Goal: Task Accomplishment & Management: Use online tool/utility

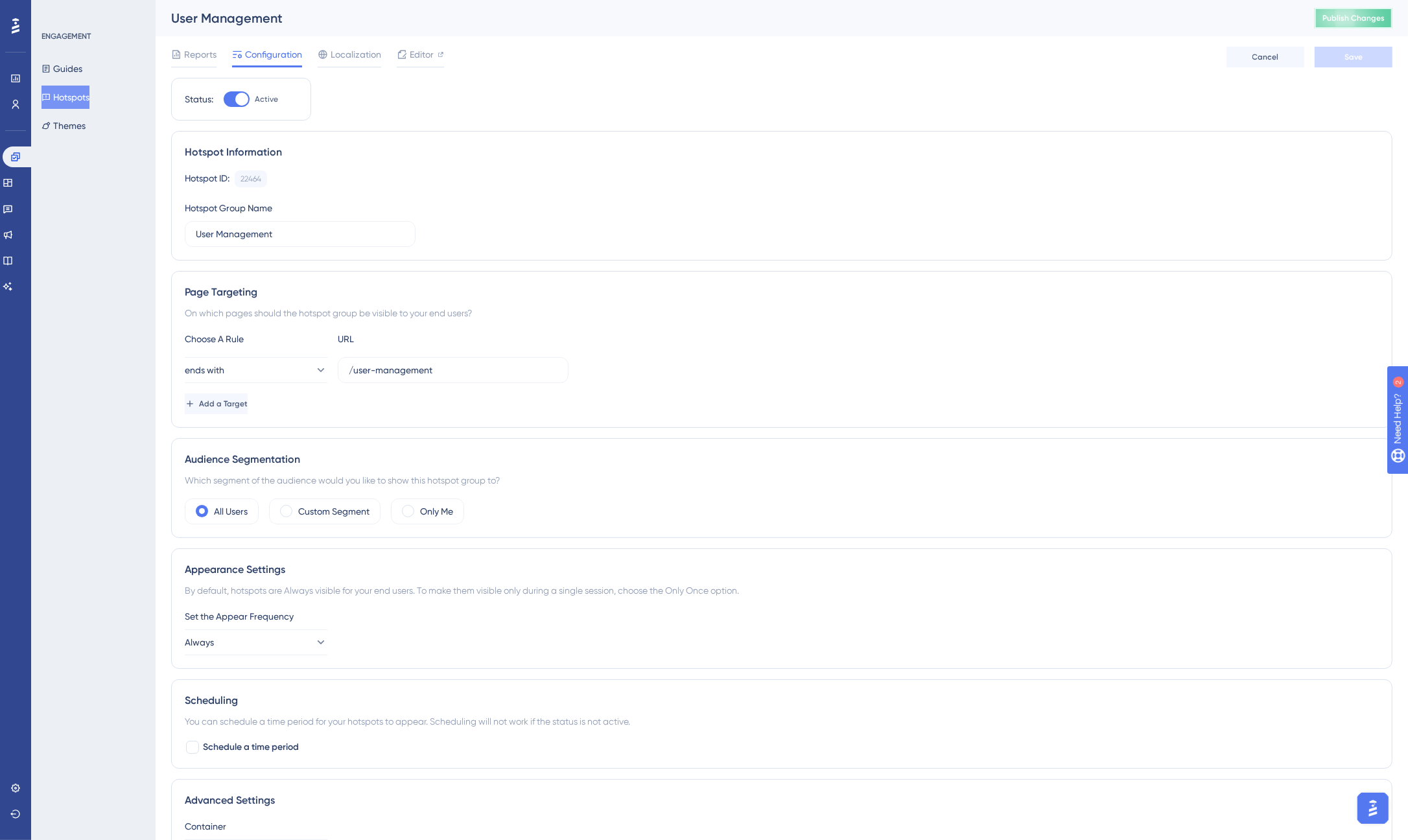
click at [1367, 21] on span "Publish Changes" at bounding box center [1354, 18] width 62 height 11
click at [11, 288] on icon at bounding box center [7, 286] width 11 height 11
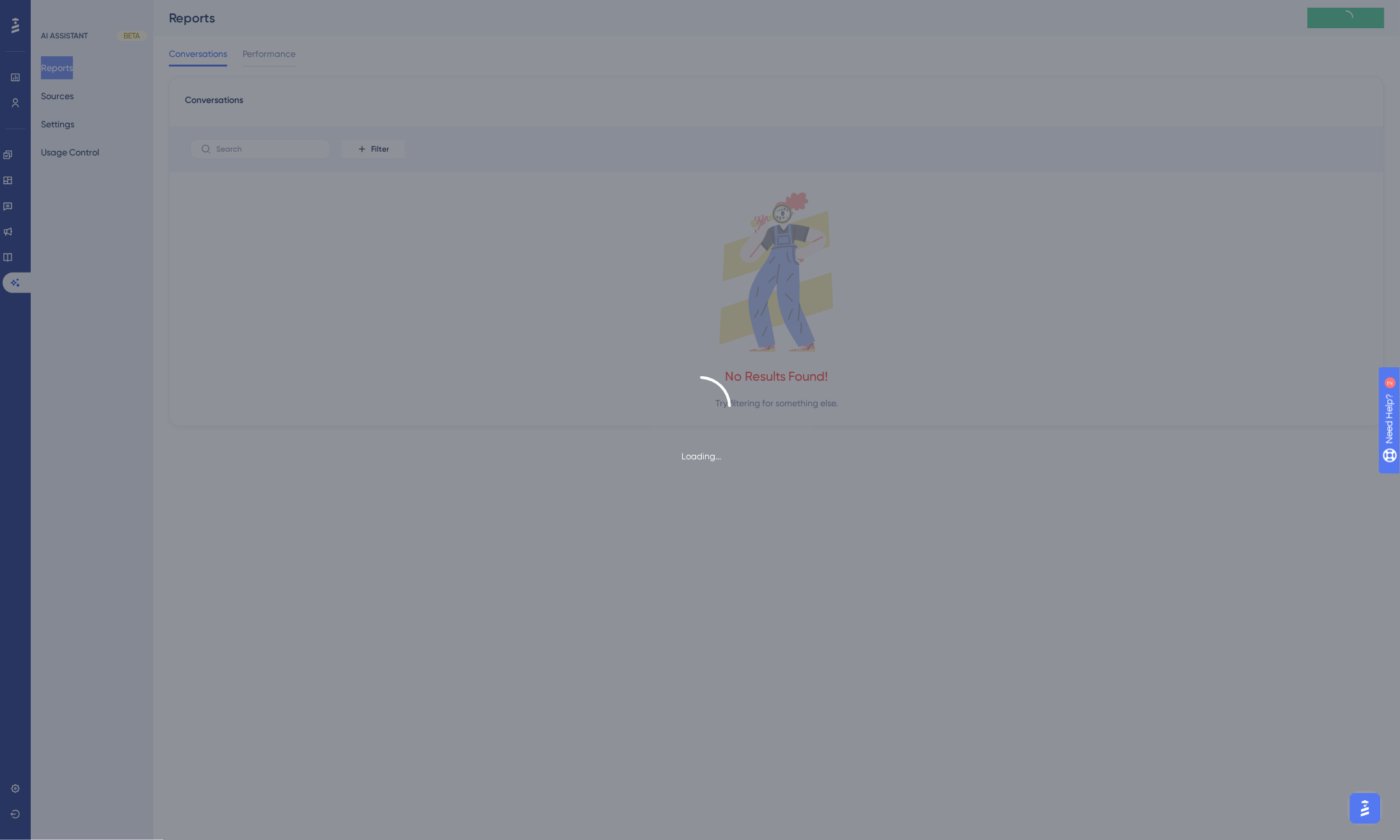
click at [74, 92] on div "Loading..." at bounding box center [700, 420] width 1400 height 840
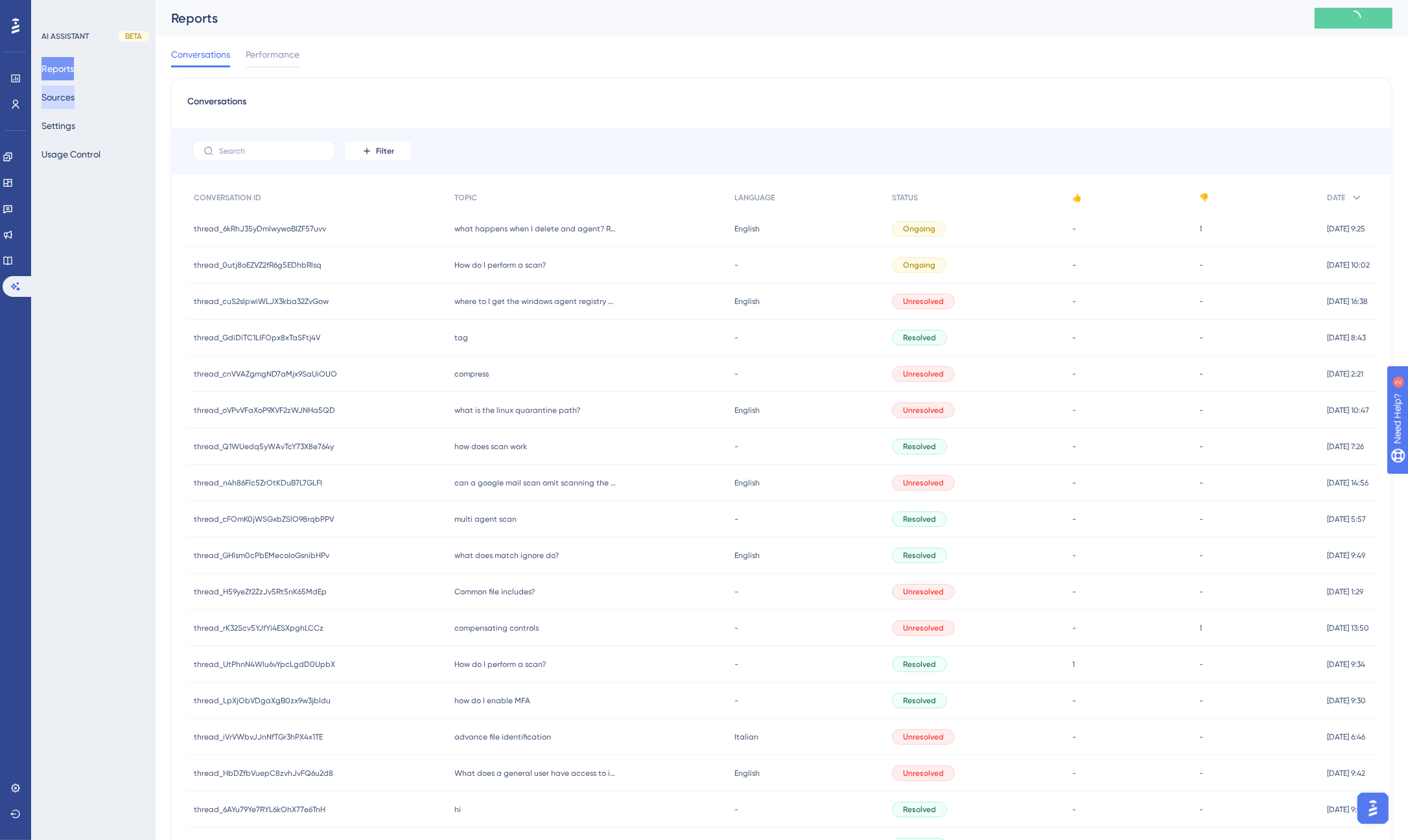
click at [75, 98] on button "Sources" at bounding box center [58, 97] width 33 height 23
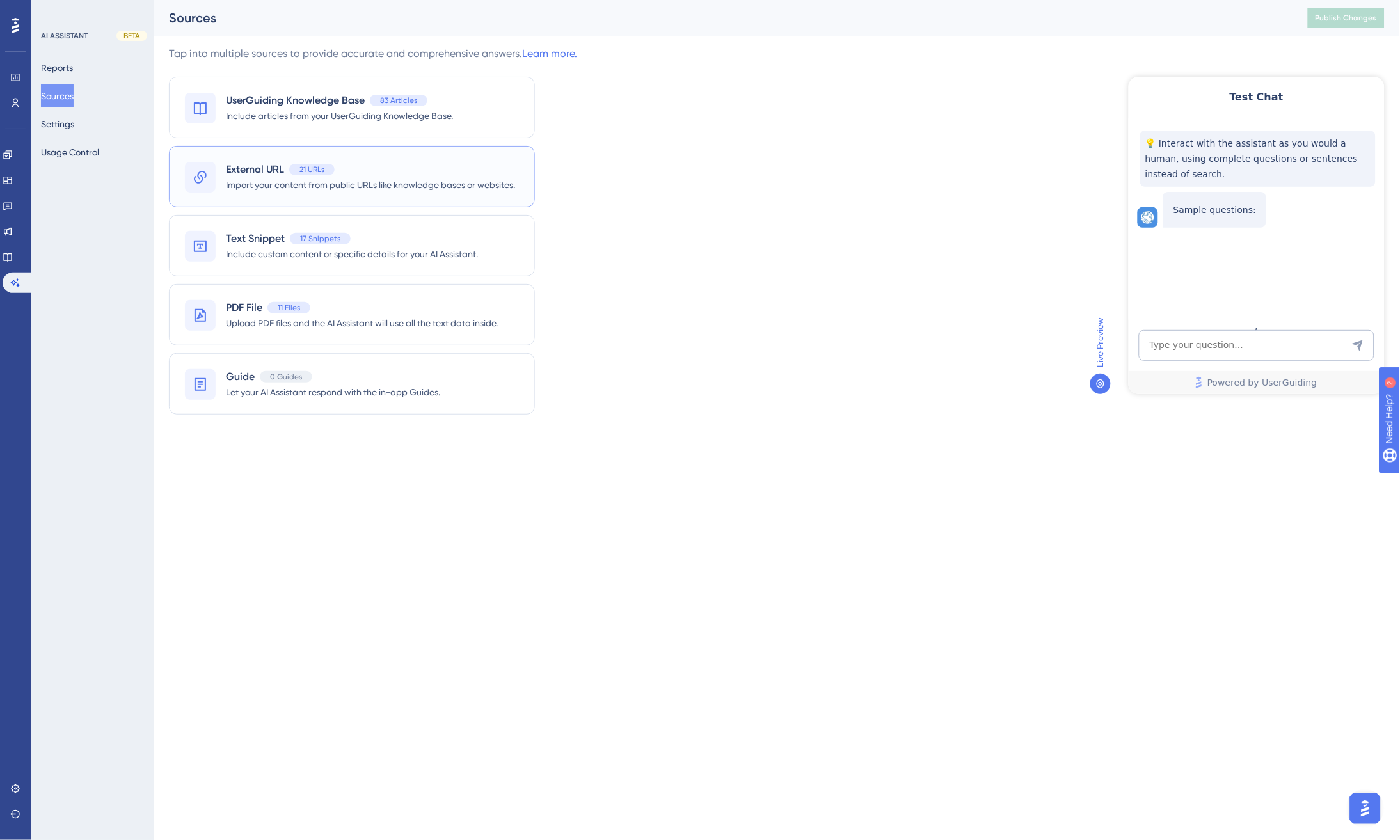
click at [265, 173] on span "External URL" at bounding box center [255, 169] width 58 height 15
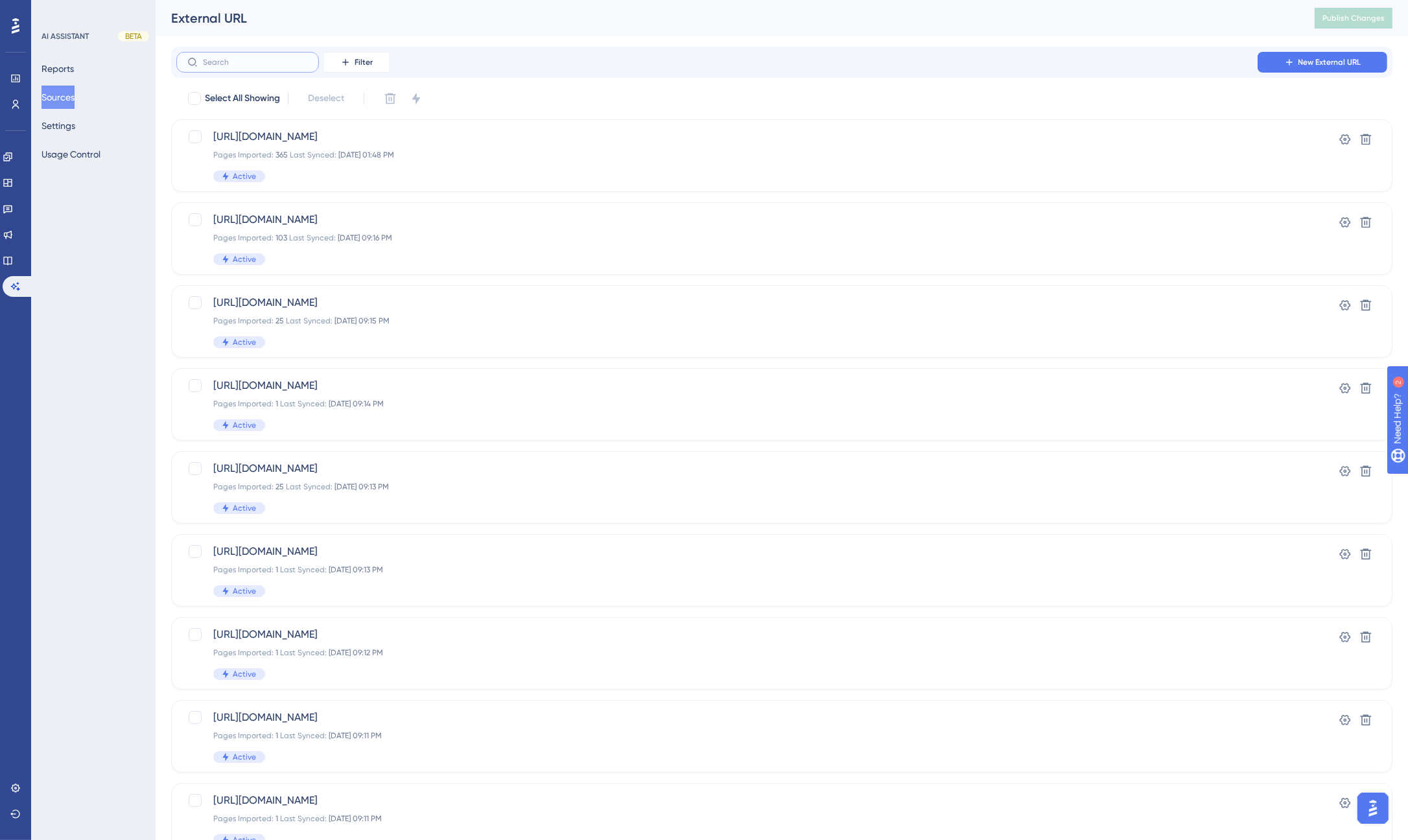
click at [261, 63] on input "text" at bounding box center [256, 62] width 105 height 9
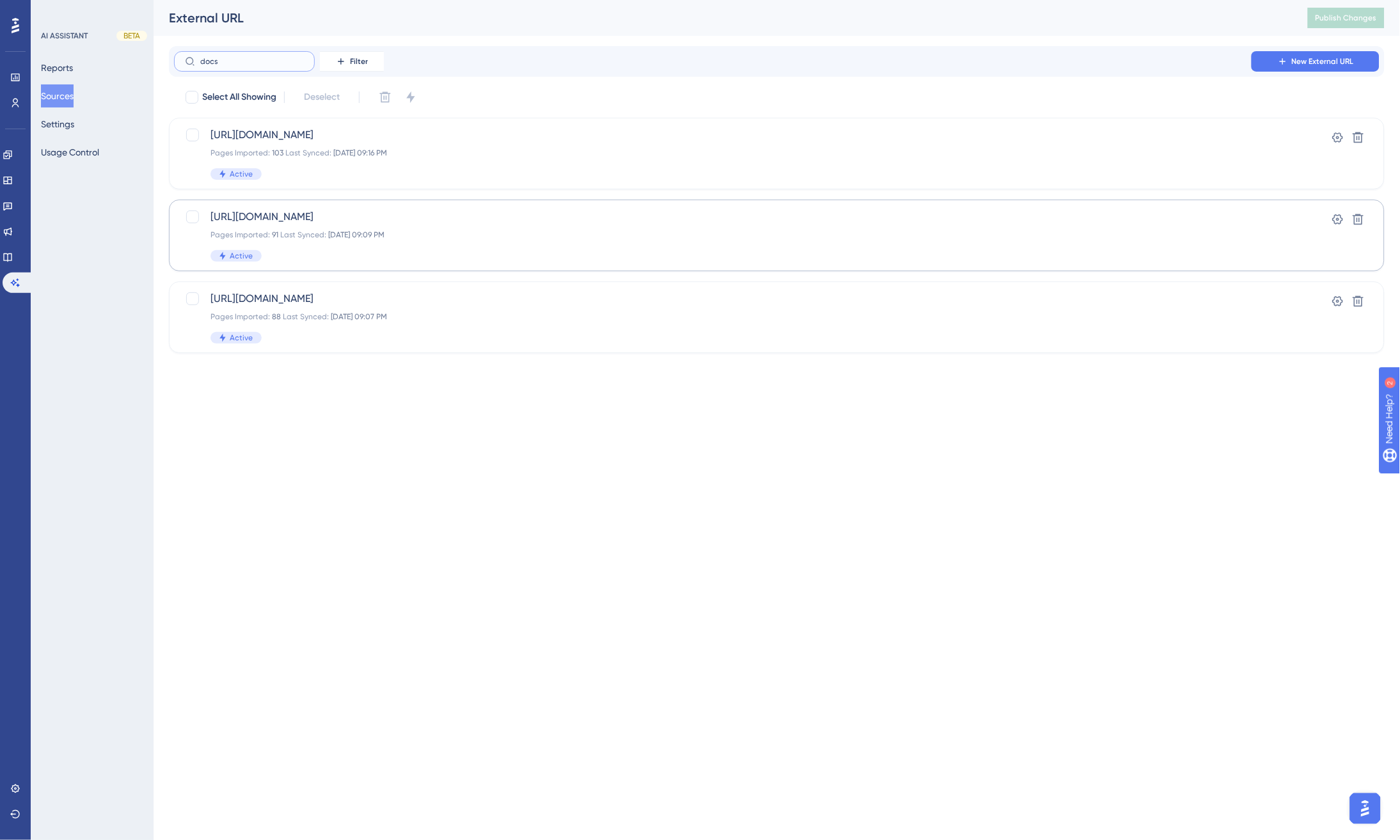
type input "docs"
click at [724, 213] on span "[URL][DOMAIN_NAME]" at bounding box center [725, 216] width 1030 height 15
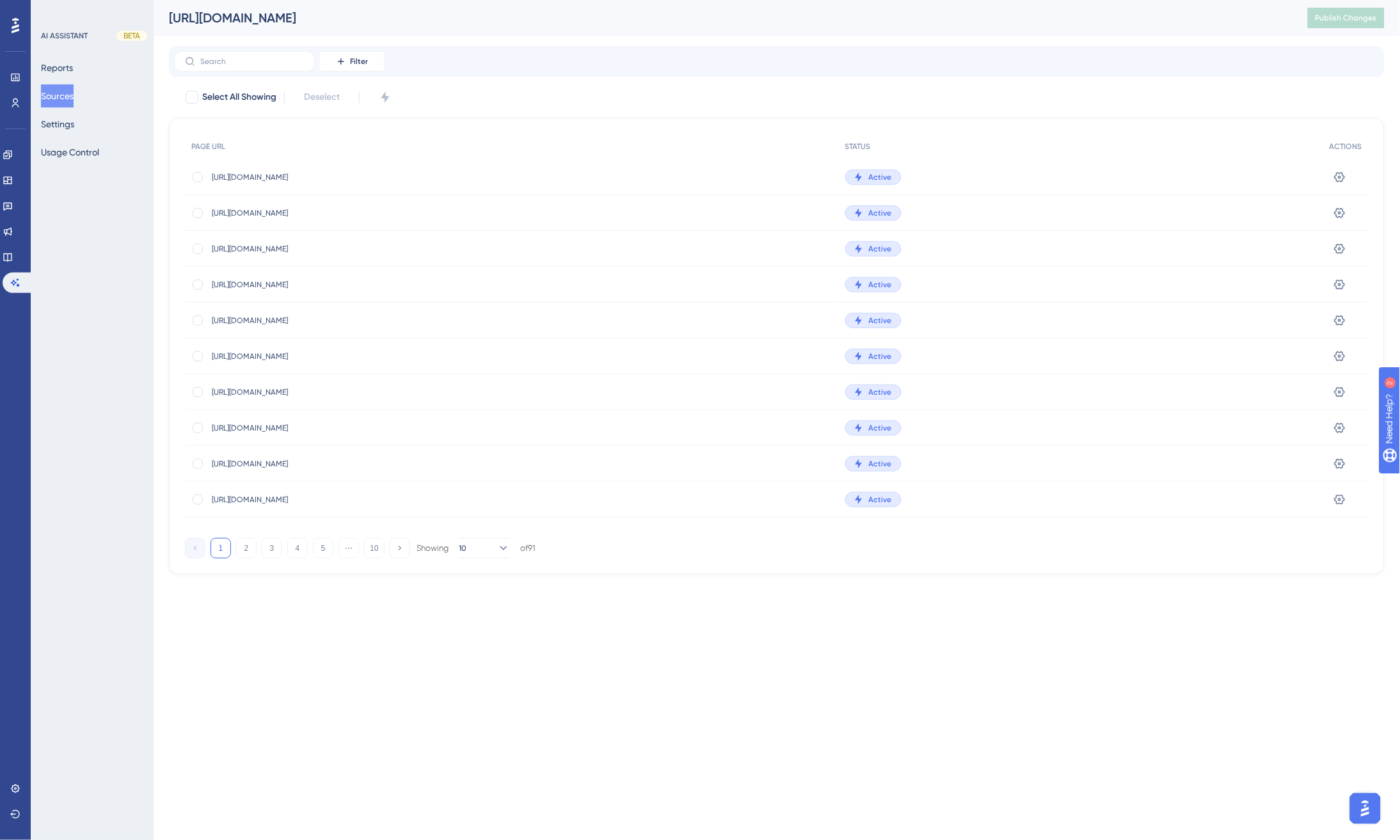
drag, startPoint x: 830, startPoint y: 22, endPoint x: 166, endPoint y: 28, distance: 664.0
click at [166, 28] on div "[URL][DOMAIN_NAME] Publish Changes" at bounding box center [776, 18] width 1246 height 36
copy div "[URL][DOMAIN_NAME]"
click at [851, 592] on div "Performance Users Engagement Widgets Feedback Product Updates Knowledge Base AI…" at bounding box center [776, 297] width 1246 height 594
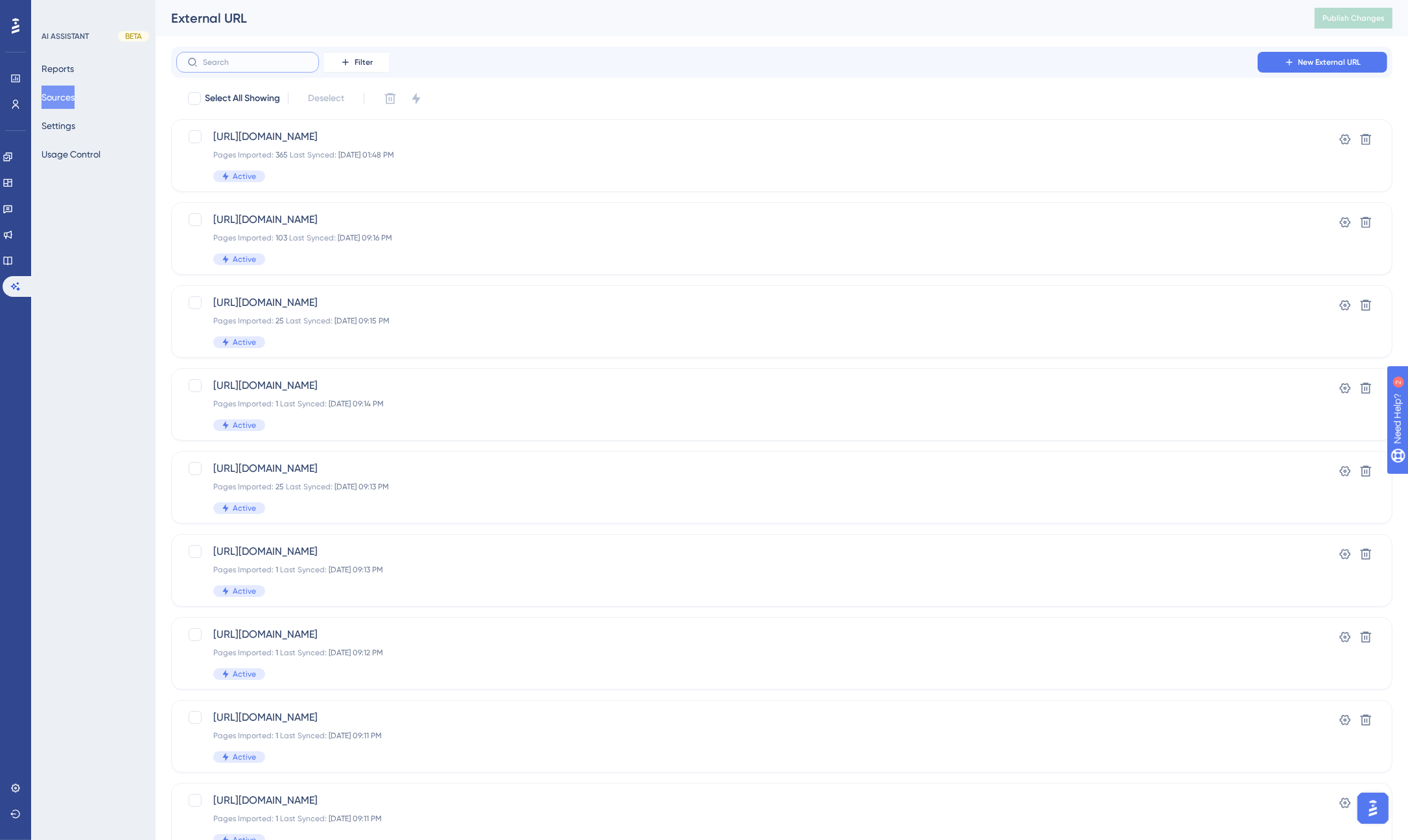
click at [268, 66] on input "text" at bounding box center [256, 62] width 105 height 9
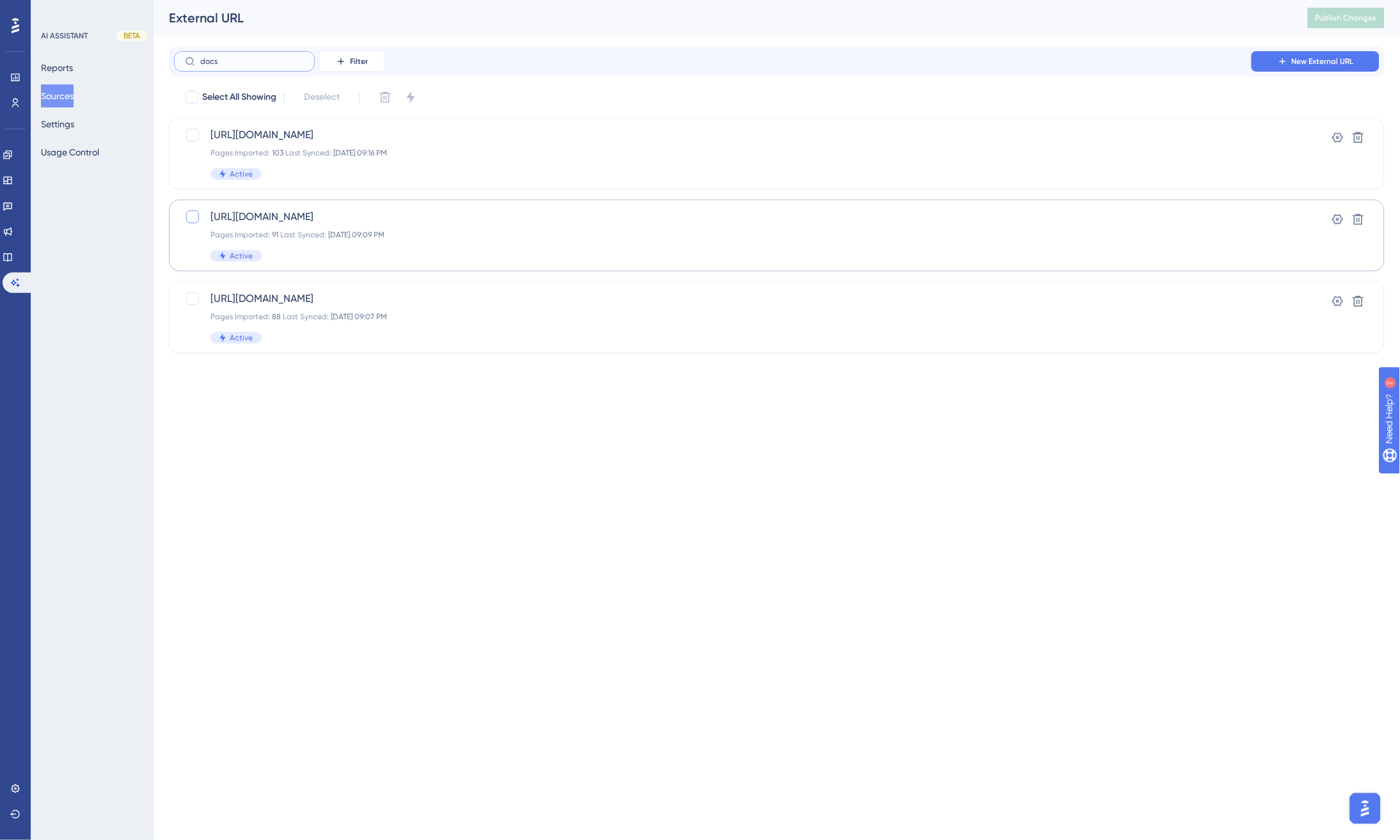
type input "docs"
click at [191, 217] on div at bounding box center [193, 216] width 13 height 13
checkbox input "true"
click at [1357, 216] on icon at bounding box center [1358, 219] width 11 height 11
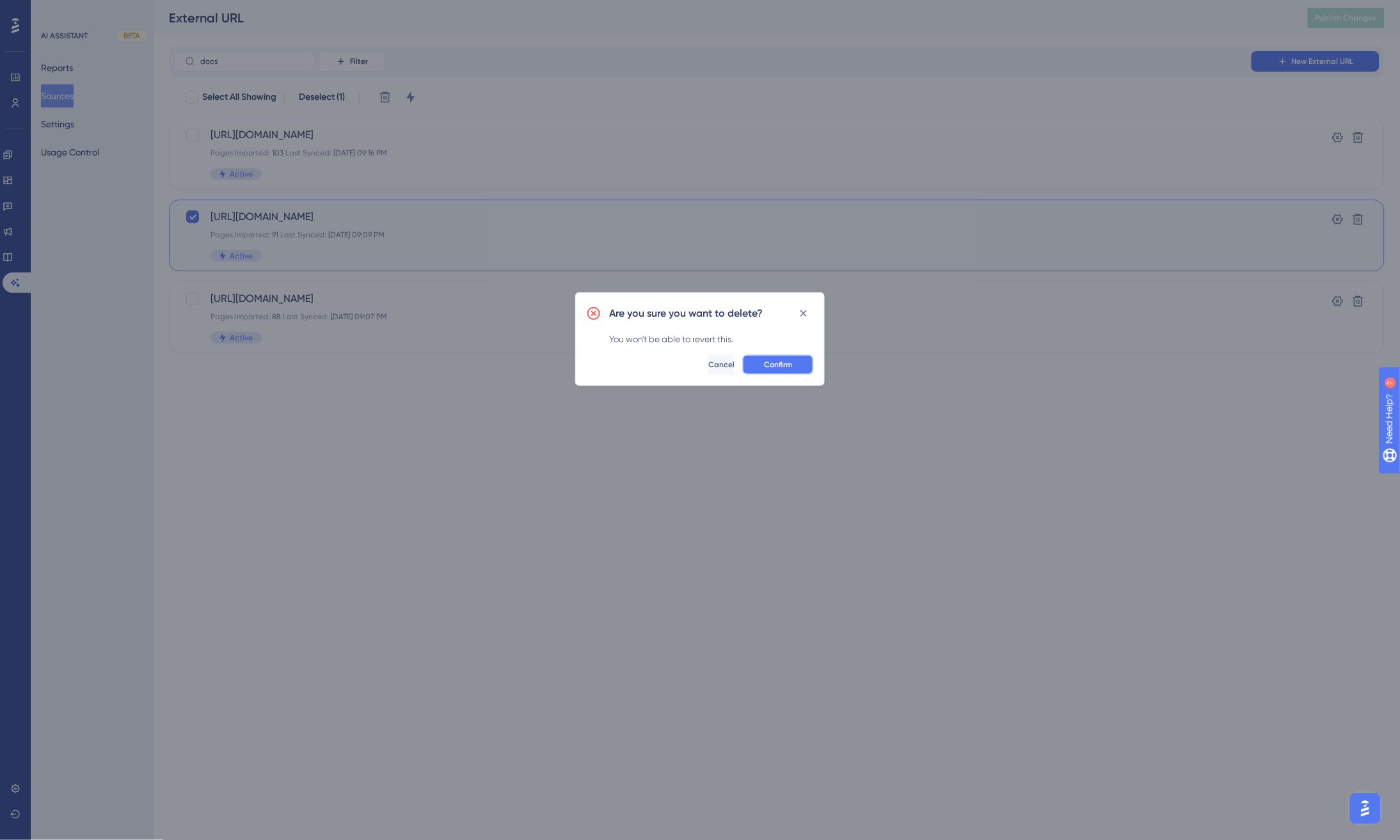
click at [787, 362] on span "Confirm" at bounding box center [778, 364] width 28 height 11
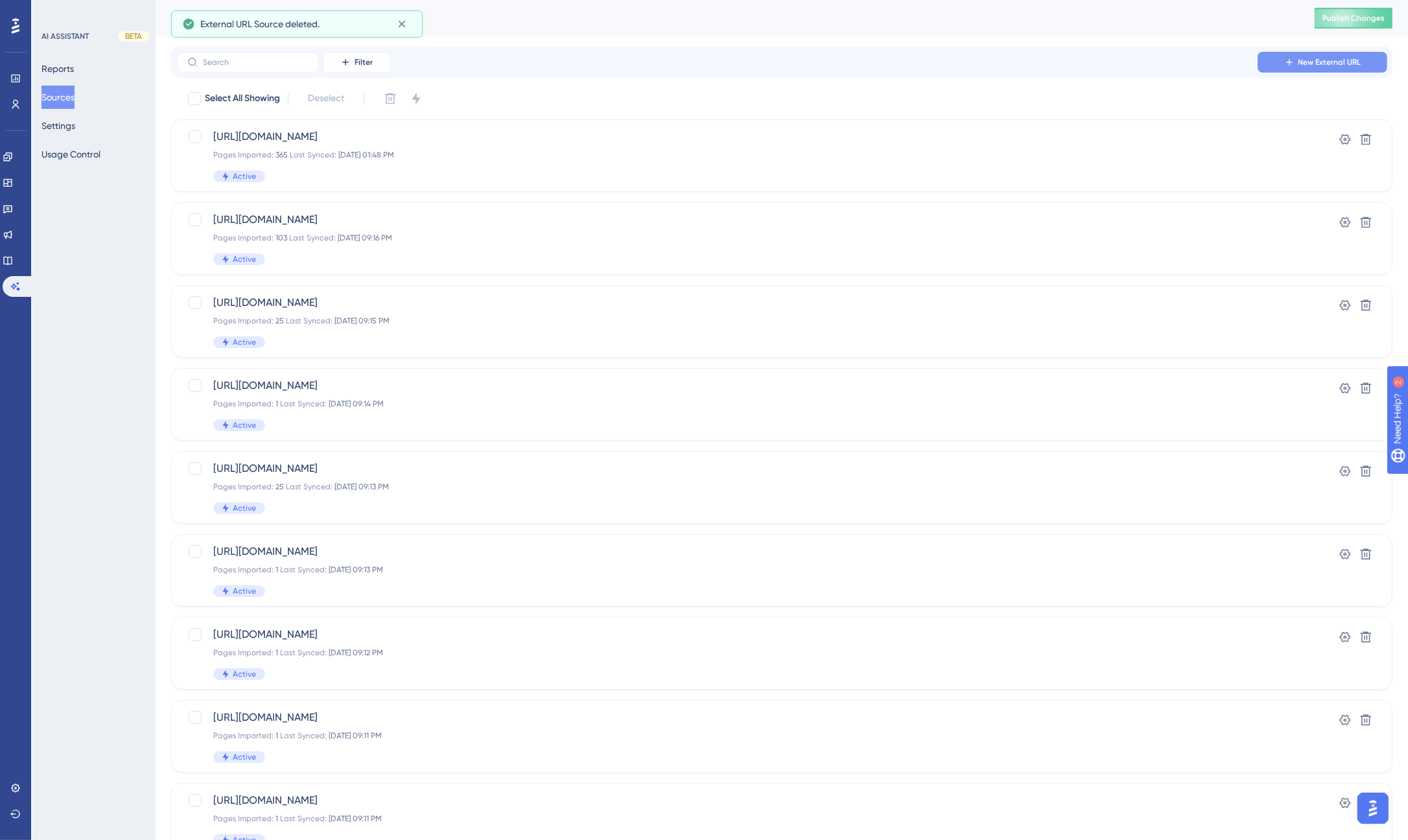
click at [1345, 52] on button "New External URL" at bounding box center [1323, 62] width 130 height 21
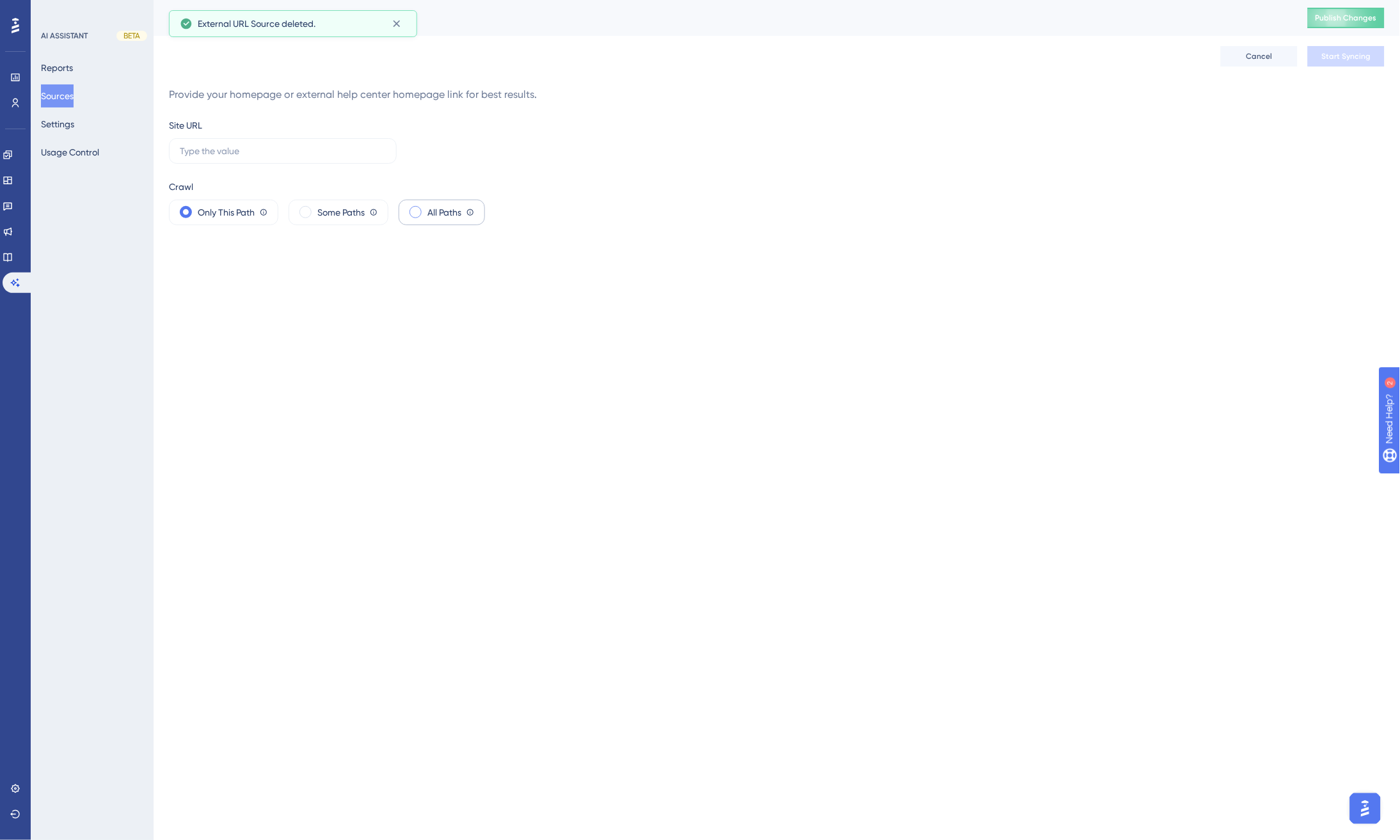
click at [461, 209] on span "All Paths" at bounding box center [444, 212] width 34 height 15
click at [258, 147] on input "text" at bounding box center [283, 150] width 206 height 14
paste input "[URL][DOMAIN_NAME]"
type input "[URL][DOMAIN_NAME]"
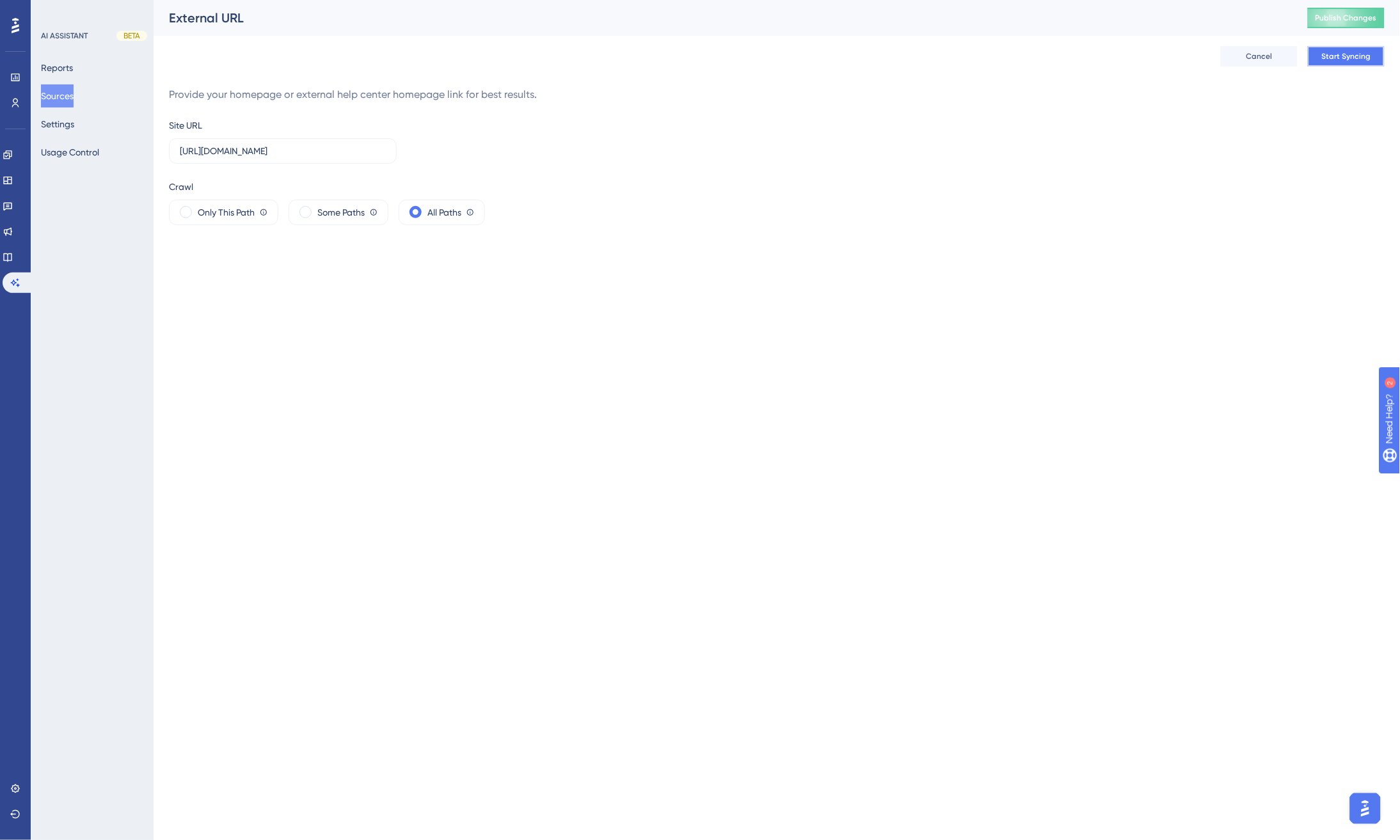
click at [1346, 59] on span "Start Syncing" at bounding box center [1346, 56] width 49 height 11
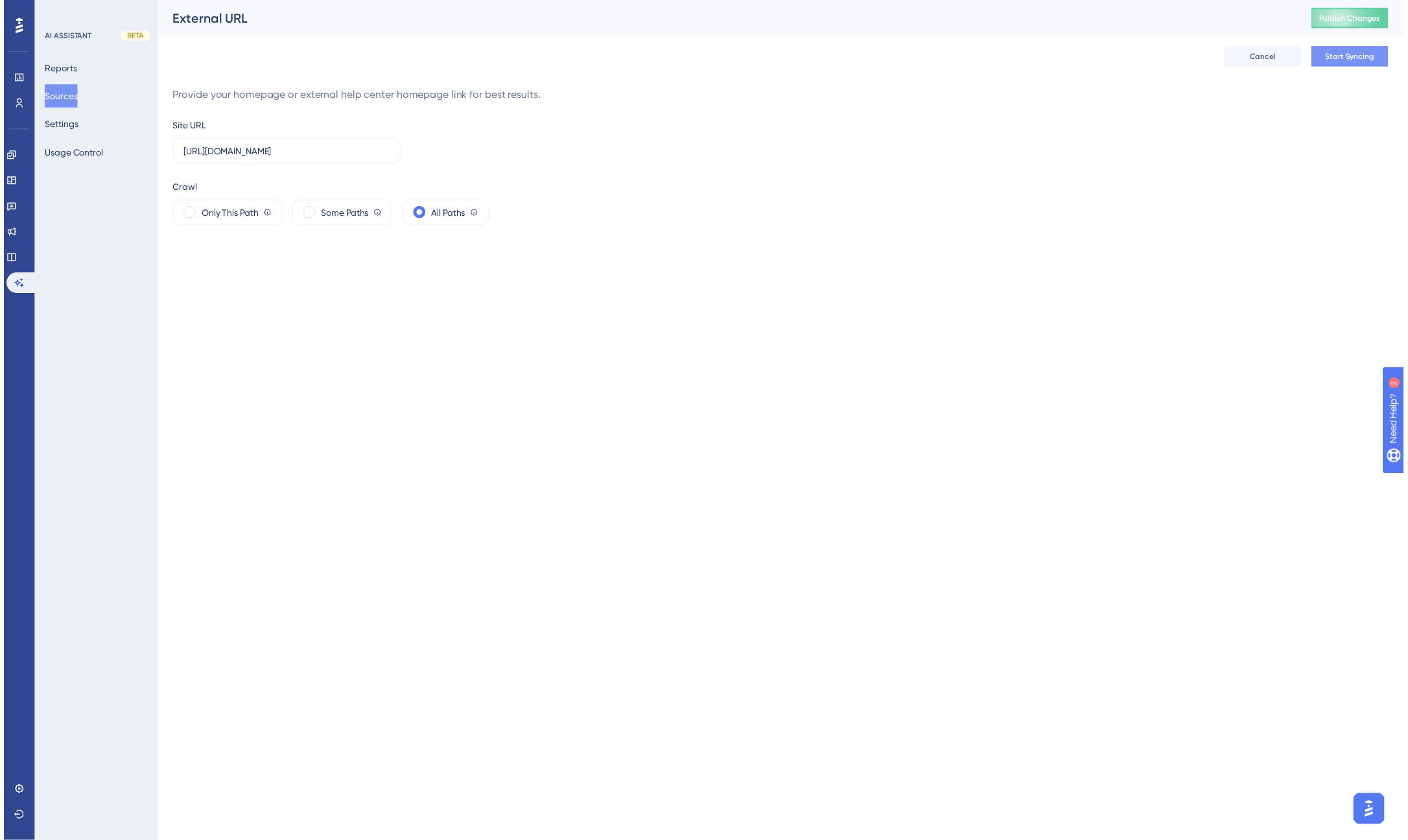
scroll to position [0, 0]
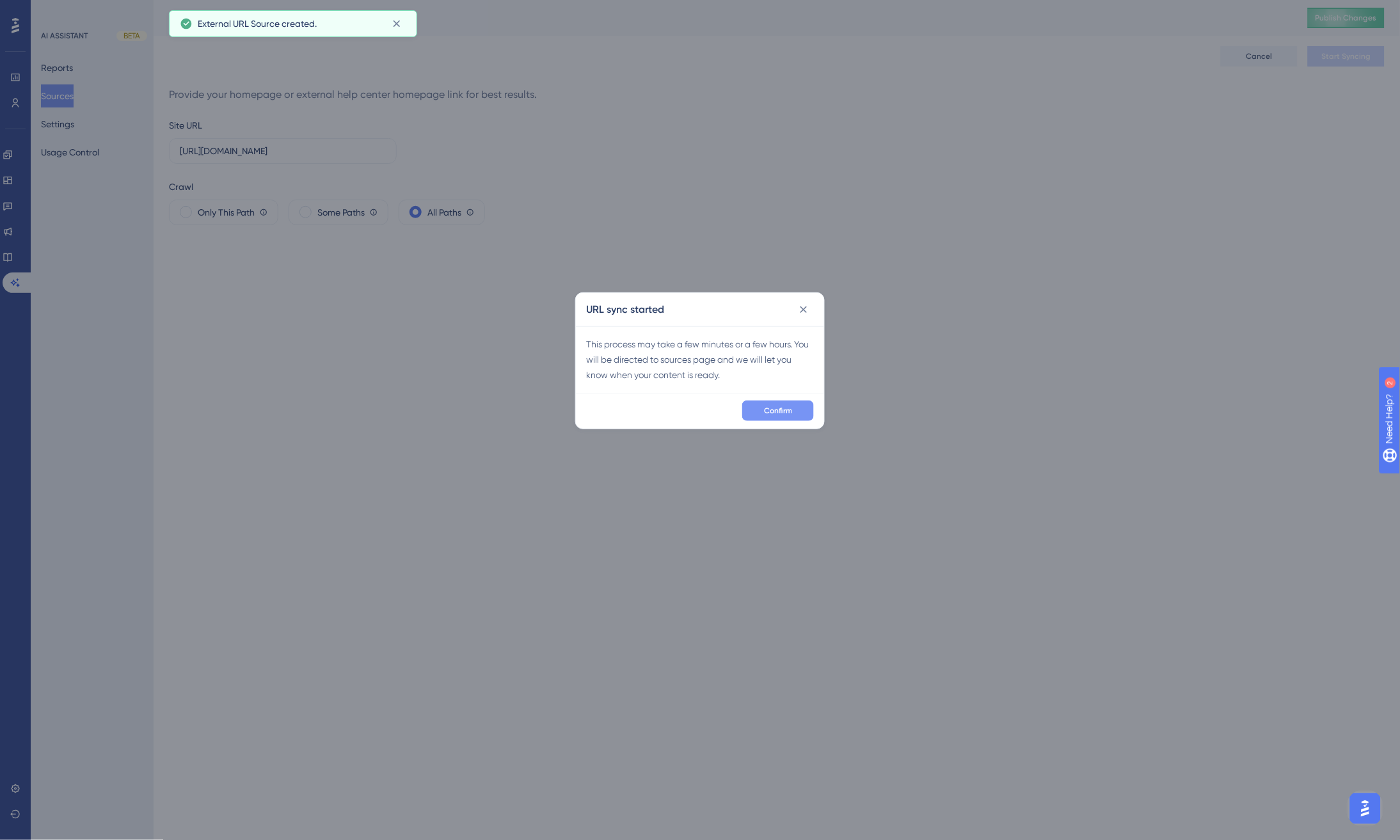
click at [788, 410] on span "Confirm" at bounding box center [778, 410] width 28 height 11
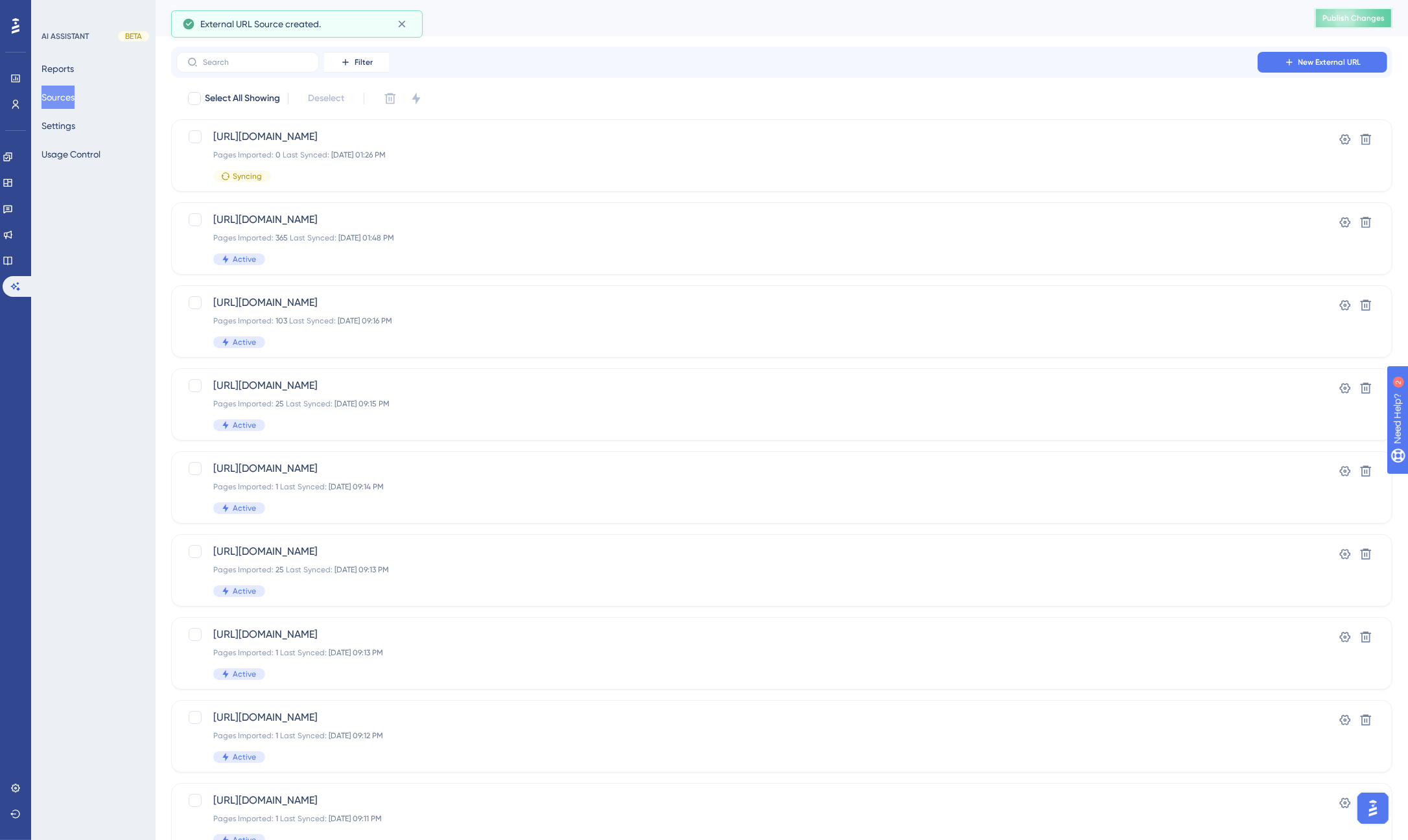
click at [1364, 15] on span "Publish Changes" at bounding box center [1354, 18] width 62 height 11
click at [787, 62] on div "Filter New External URL" at bounding box center [782, 62] width 1211 height 21
click at [13, 185] on icon at bounding box center [7, 182] width 11 height 11
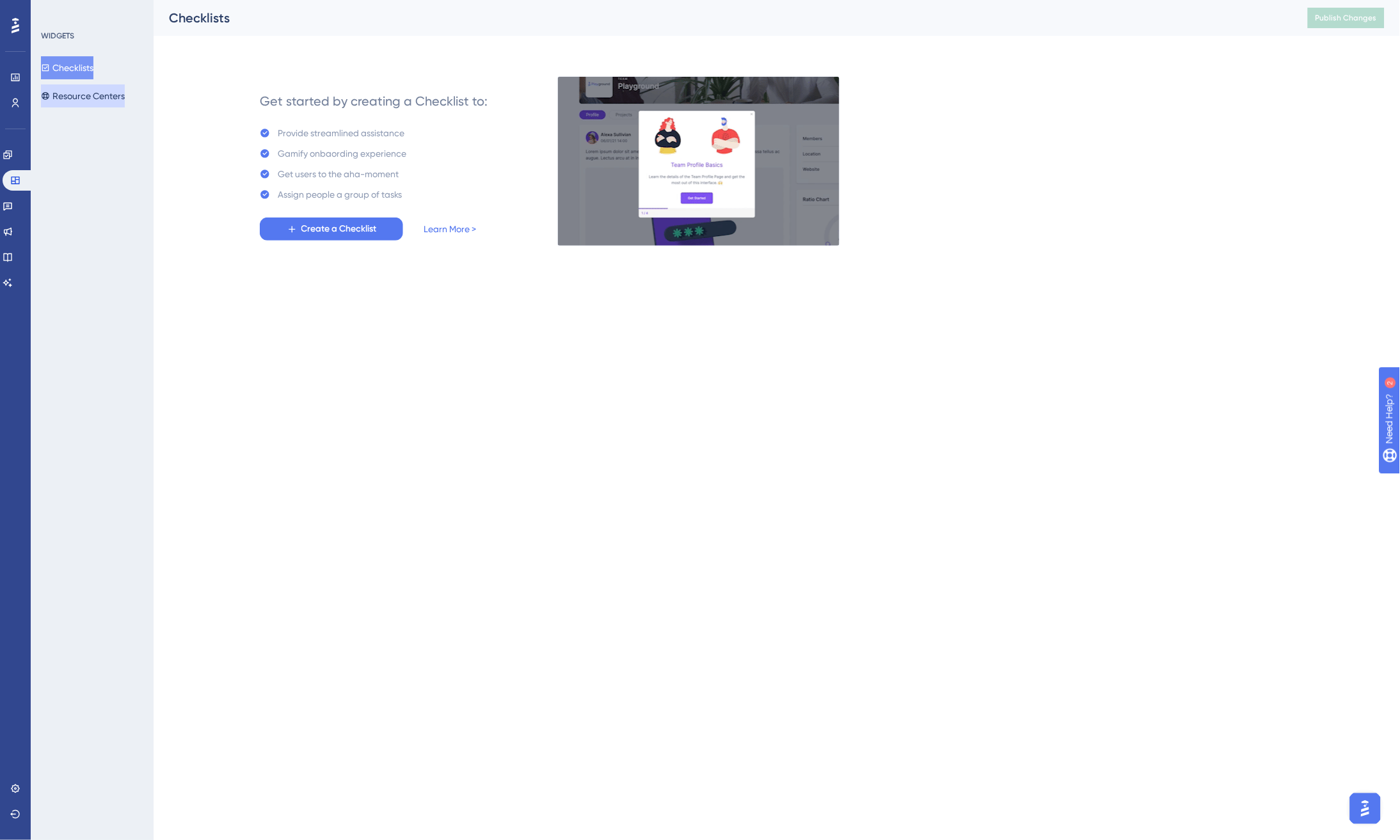
click at [103, 89] on button "Resource Centers" at bounding box center [82, 96] width 84 height 23
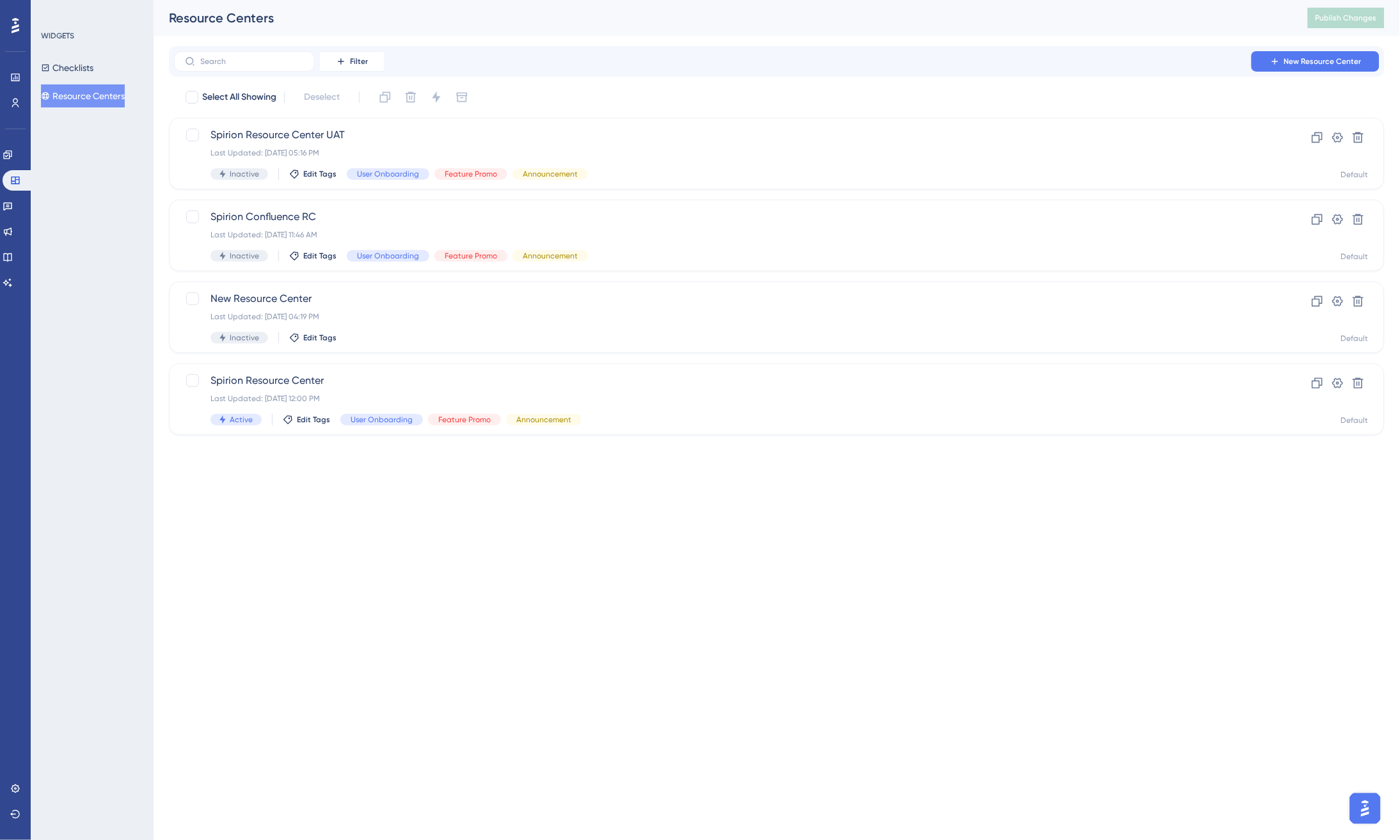
click at [406, 470] on div "Performance Users Engagement Widgets Feedback Product Updates Knowledge Base AI…" at bounding box center [700, 238] width 1400 height 476
click at [11, 286] on icon at bounding box center [7, 282] width 11 height 11
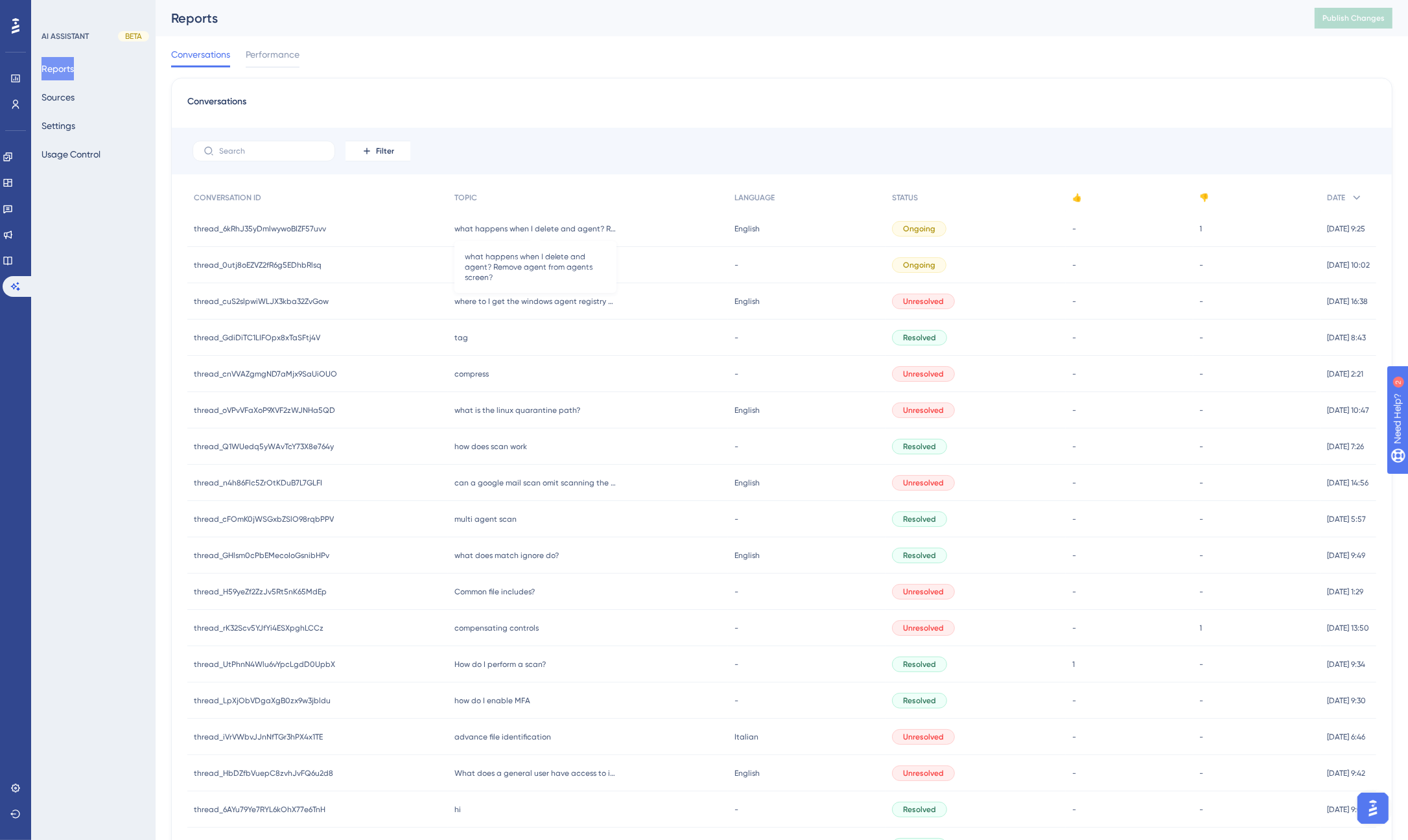
click at [528, 228] on span "what happens when I delete and agent? Remove agent from agents screen?" at bounding box center [535, 228] width 162 height 11
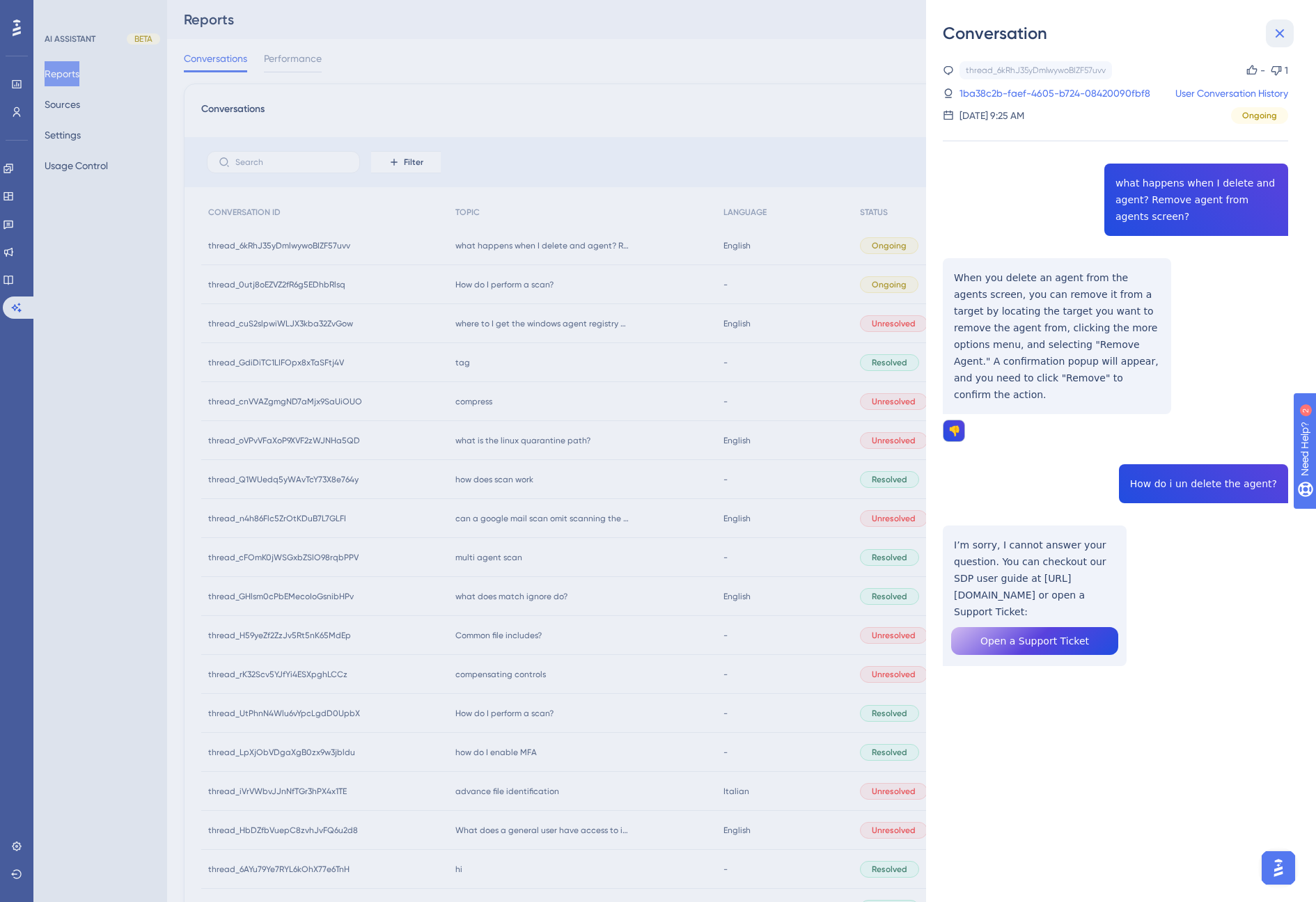
click at [1282, 31] on icon at bounding box center [1280, 34] width 9 height 9
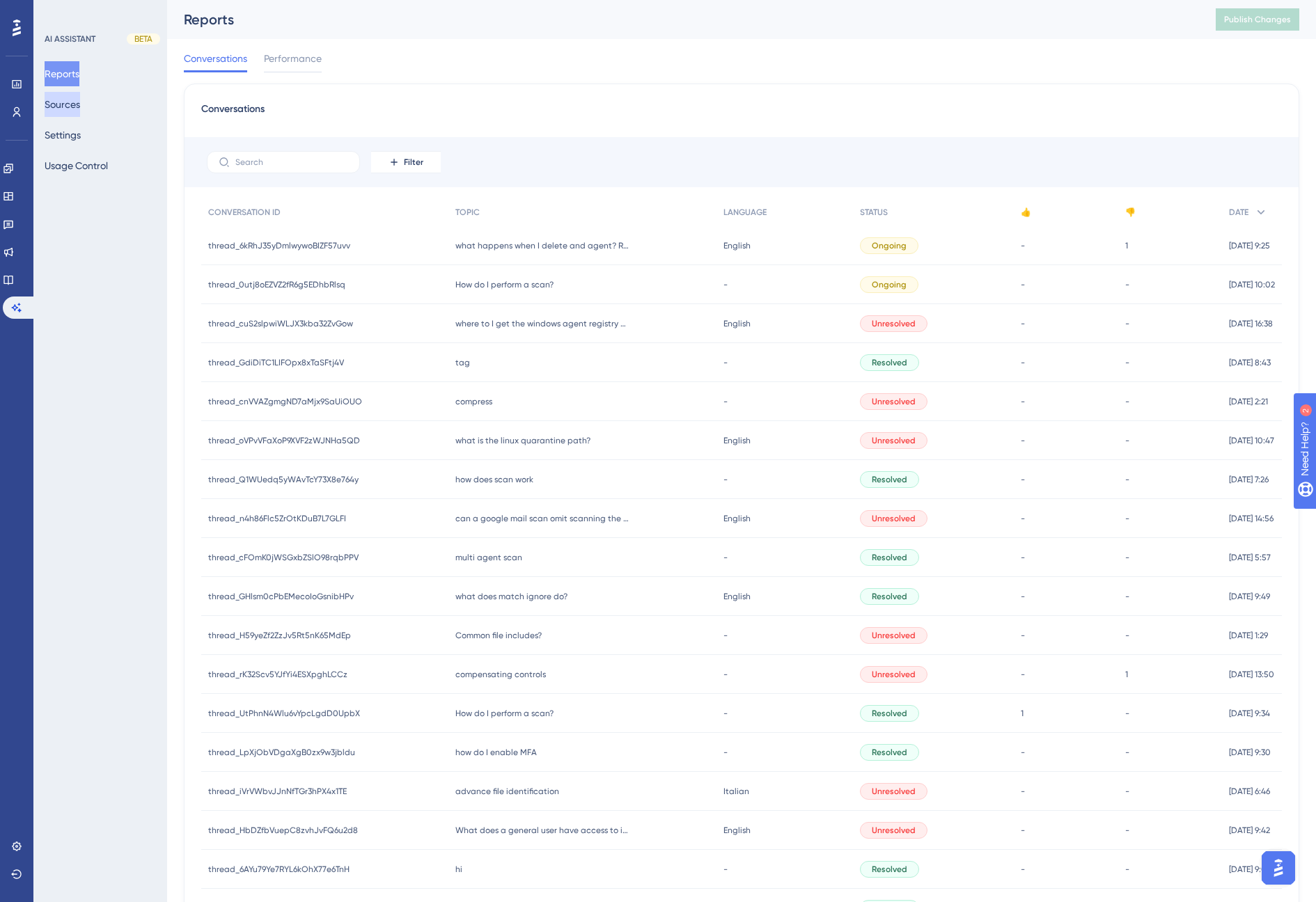
click at [71, 107] on button "Sources" at bounding box center [62, 104] width 35 height 25
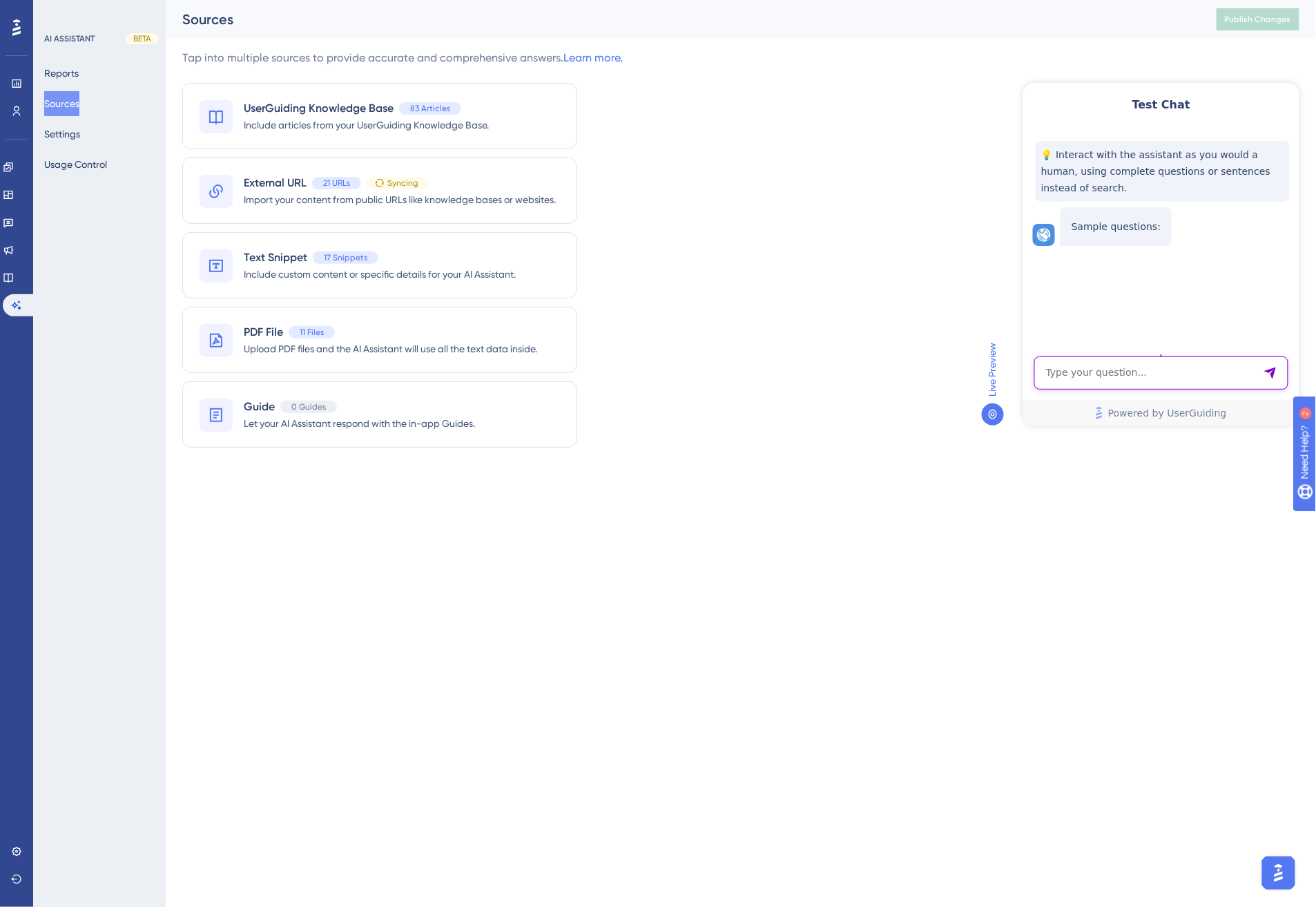
click at [1110, 376] on textarea "AI Assistant Text Input" at bounding box center [1161, 372] width 254 height 33
type textarea "what is a tag?"
click at [1107, 365] on textarea "what is a tag?" at bounding box center [1161, 372] width 254 height 33
type textarea "can a tag be a collection of agents?"
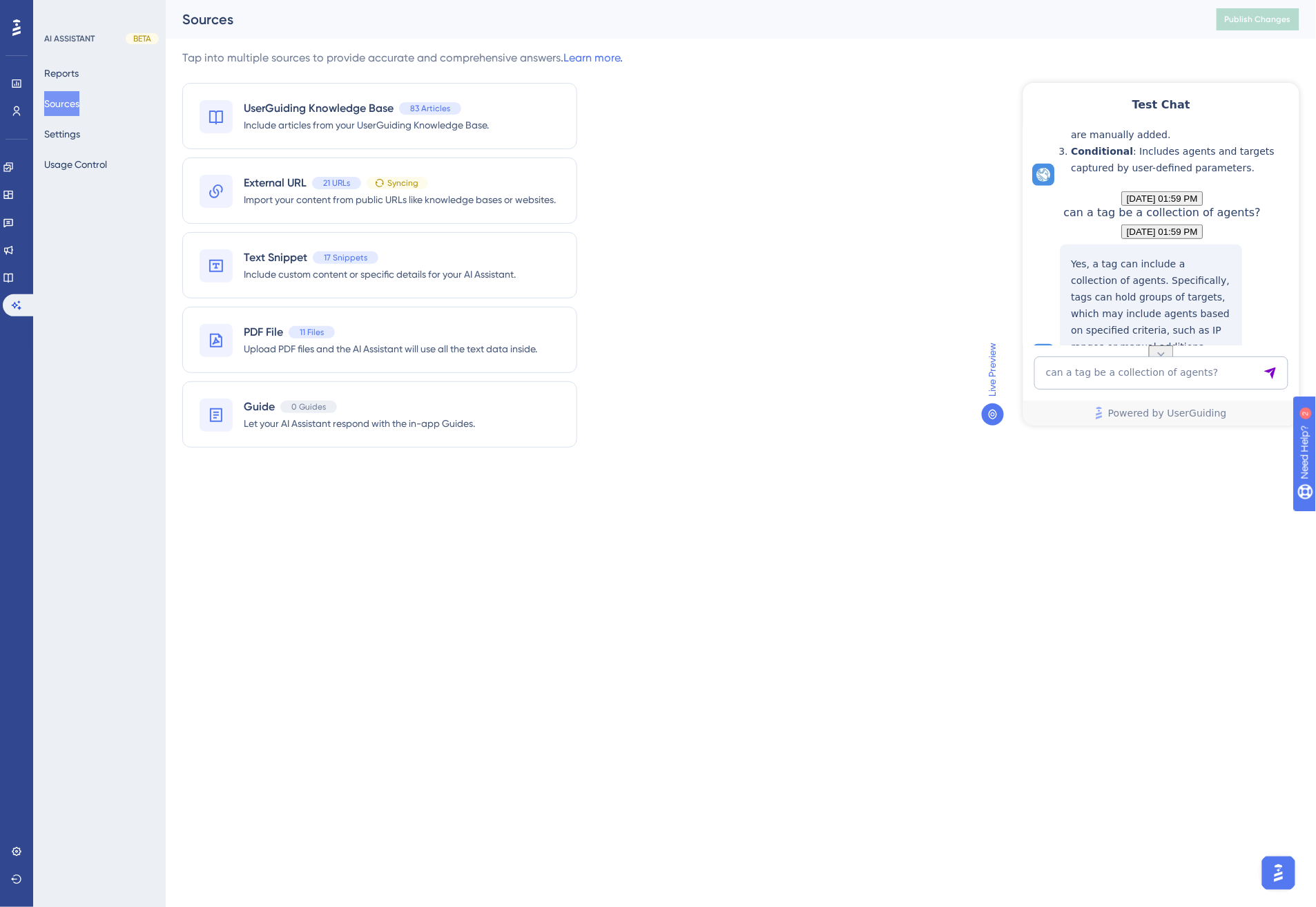
scroll to position [449, 0]
